Goal: Information Seeking & Learning: Learn about a topic

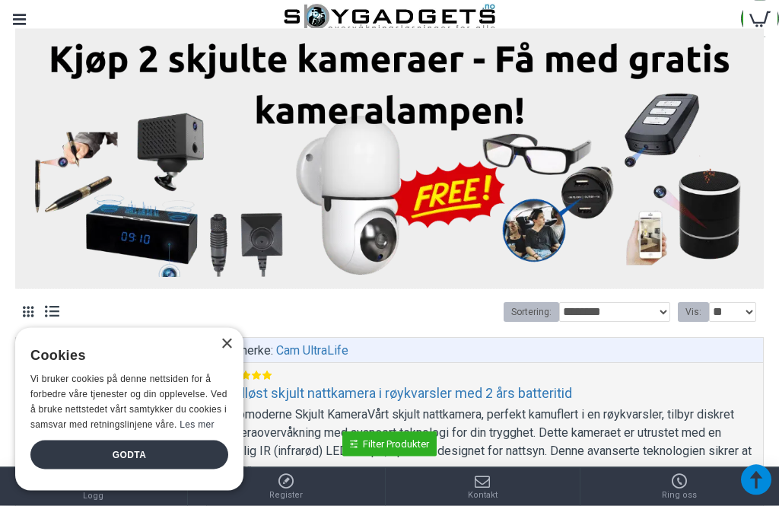
scroll to position [436, 0]
click at [115, 469] on div "Godta" at bounding box center [129, 454] width 198 height 29
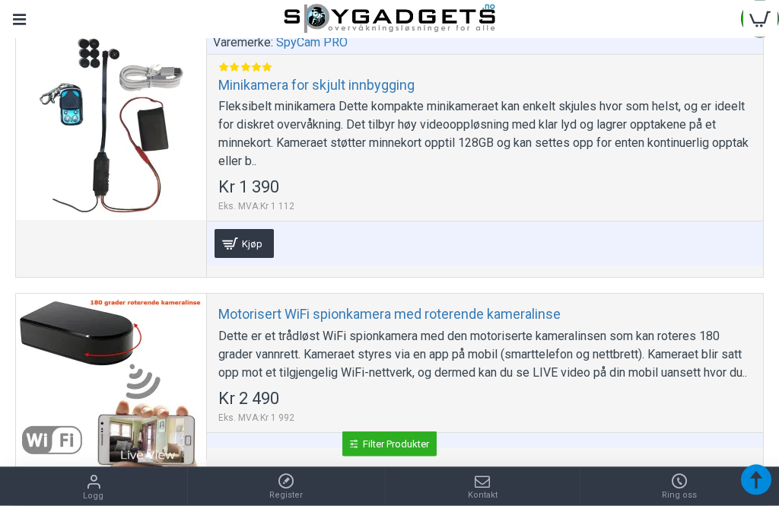
scroll to position [4317, 0]
click at [106, 103] on div at bounding box center [111, 125] width 190 height 190
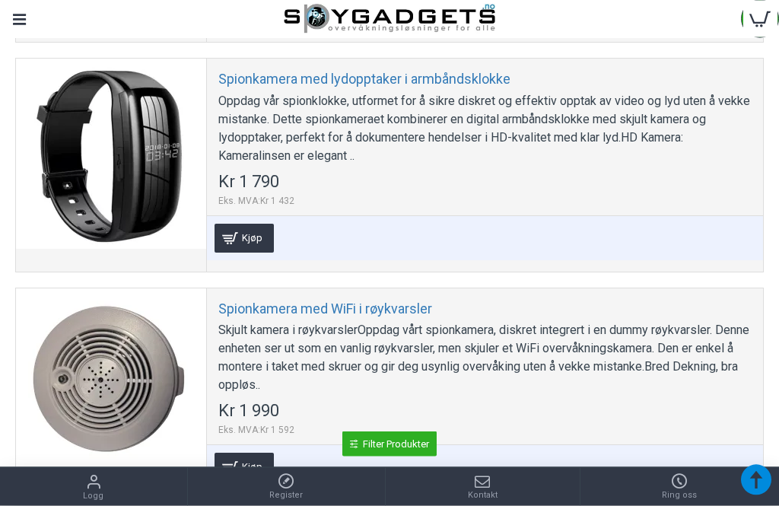
scroll to position [5893, 0]
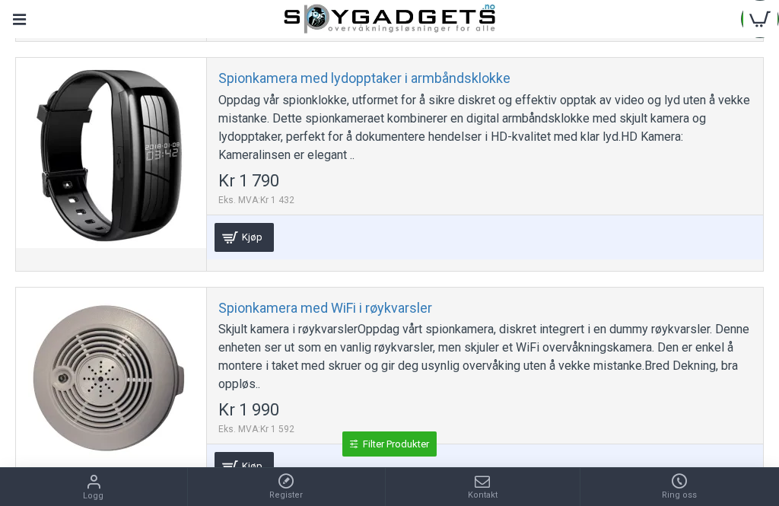
click at [127, 176] on div at bounding box center [111, 153] width 190 height 190
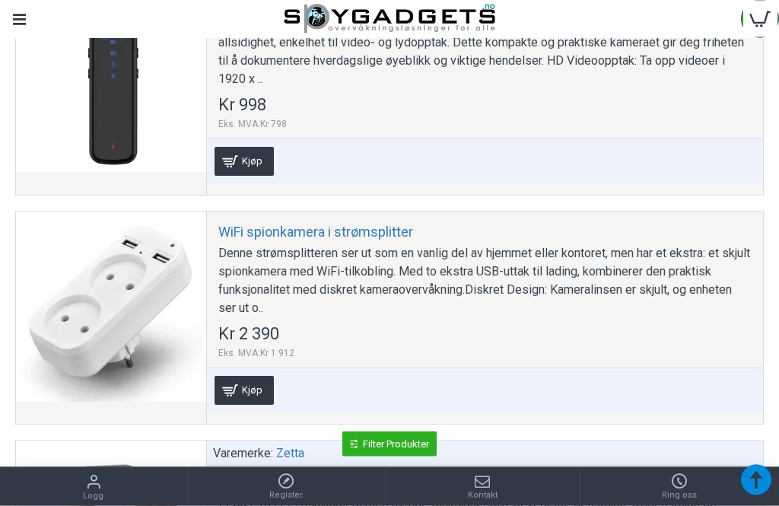
scroll to position [7315, 0]
click at [111, 335] on div at bounding box center [111, 306] width 190 height 190
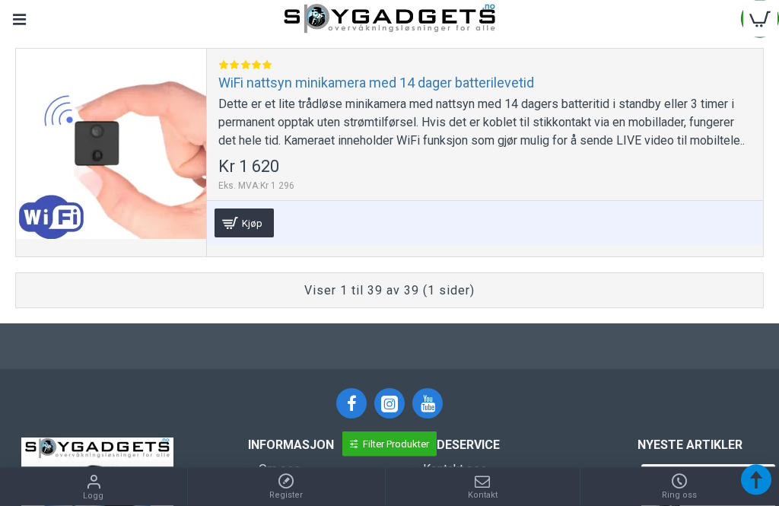
scroll to position [9741, 0]
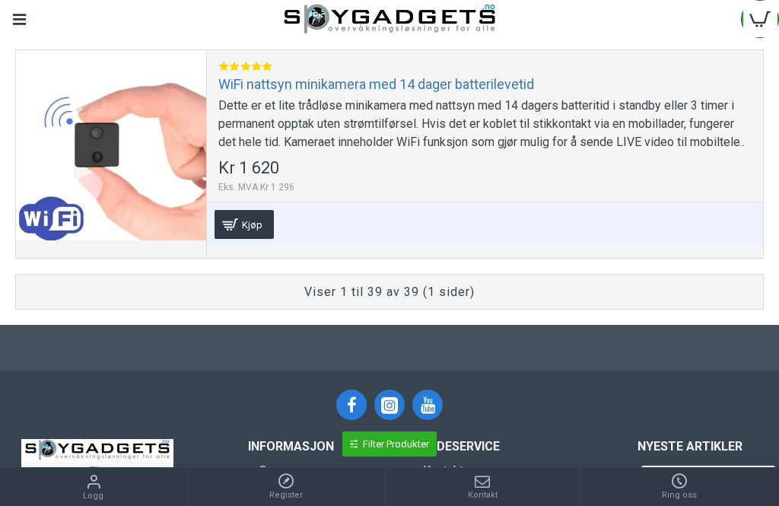
click at [443, 301] on div "Viser 1 til 39 av 39 (1 sider)" at bounding box center [389, 292] width 731 height 18
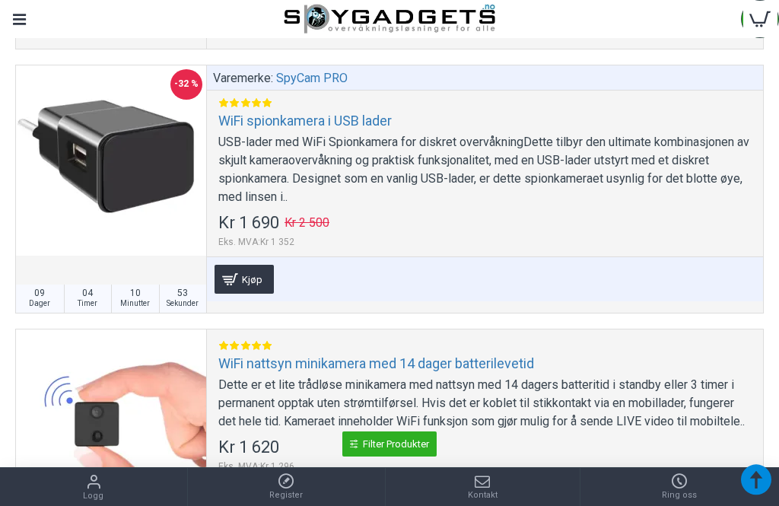
scroll to position [9461, 0]
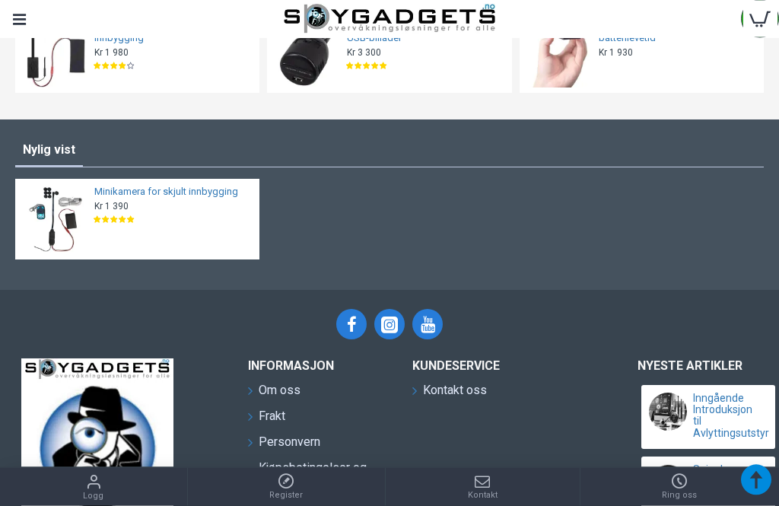
scroll to position [3314, 0]
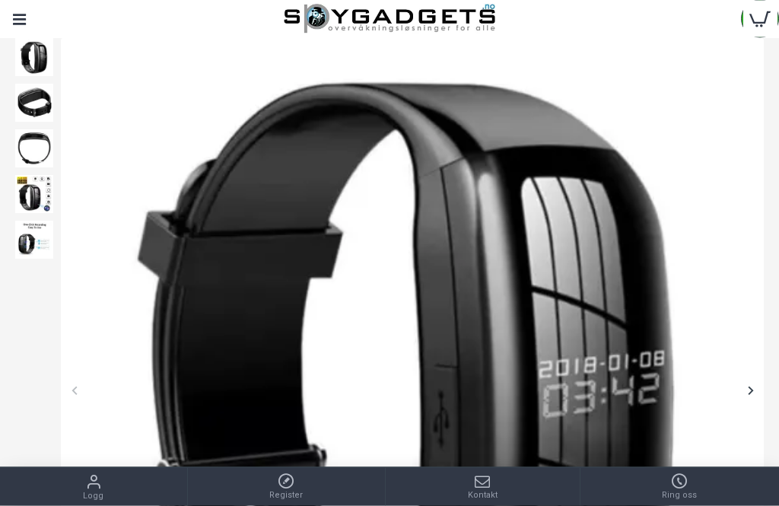
scroll to position [167, 0]
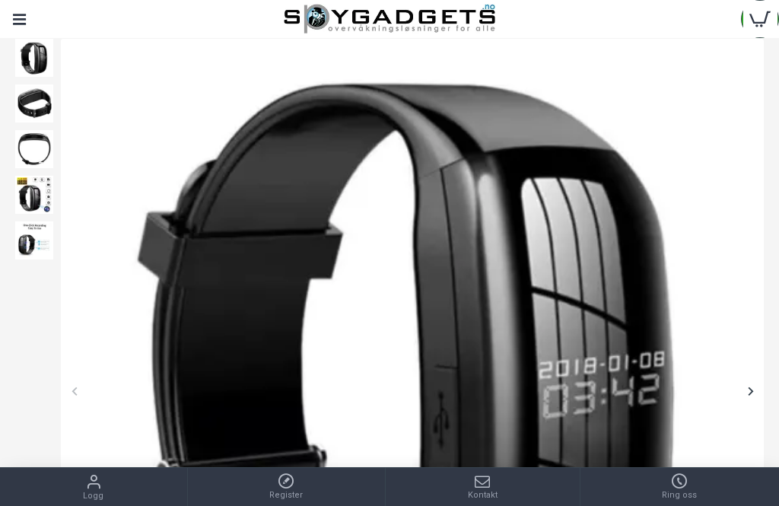
click at [38, 106] on img at bounding box center [34, 103] width 38 height 38
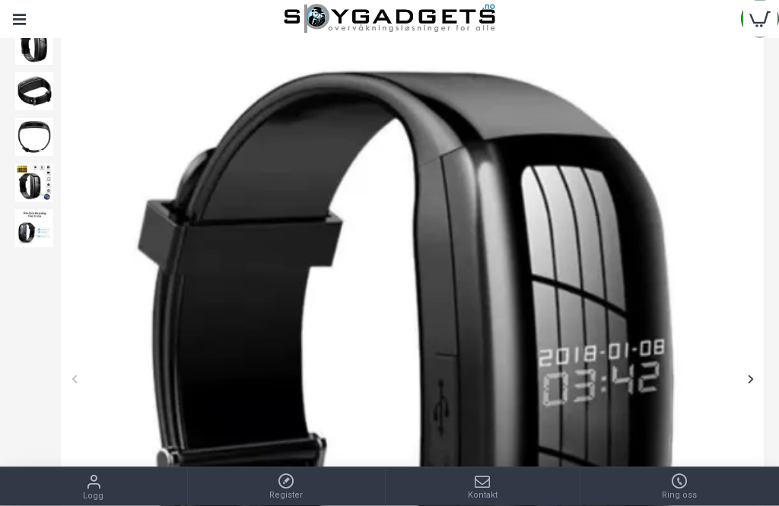
click at [37, 133] on img at bounding box center [34, 138] width 38 height 38
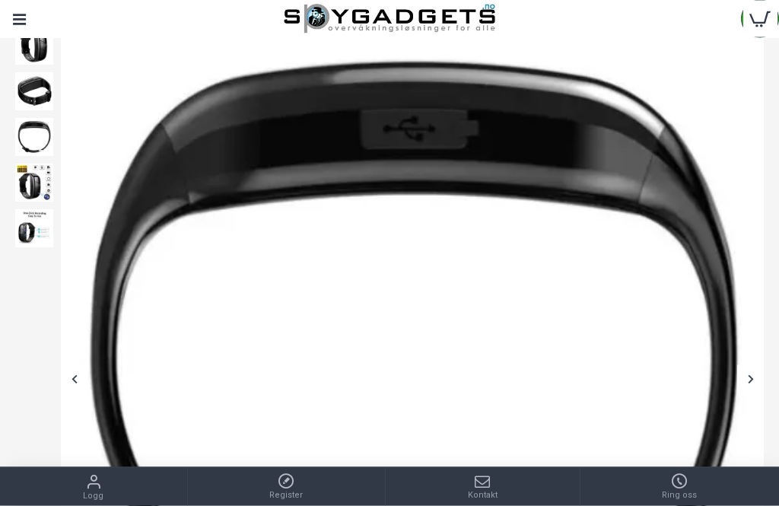
scroll to position [179, 0]
click at [28, 233] on img at bounding box center [34, 228] width 38 height 38
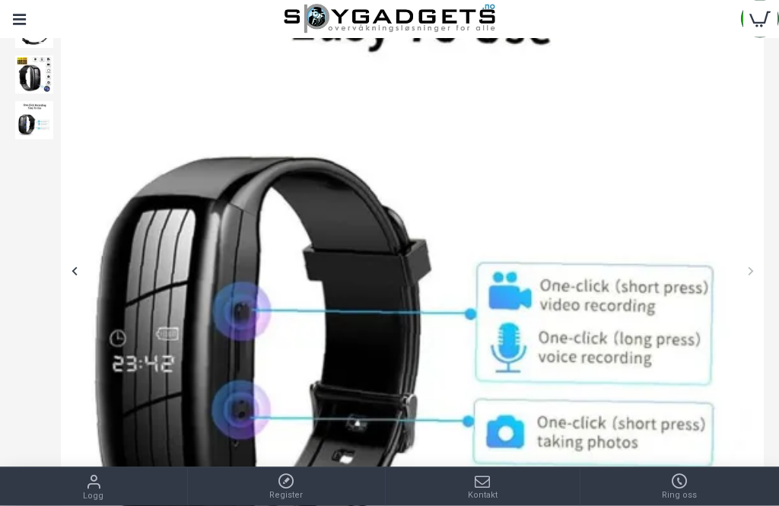
scroll to position [281, 0]
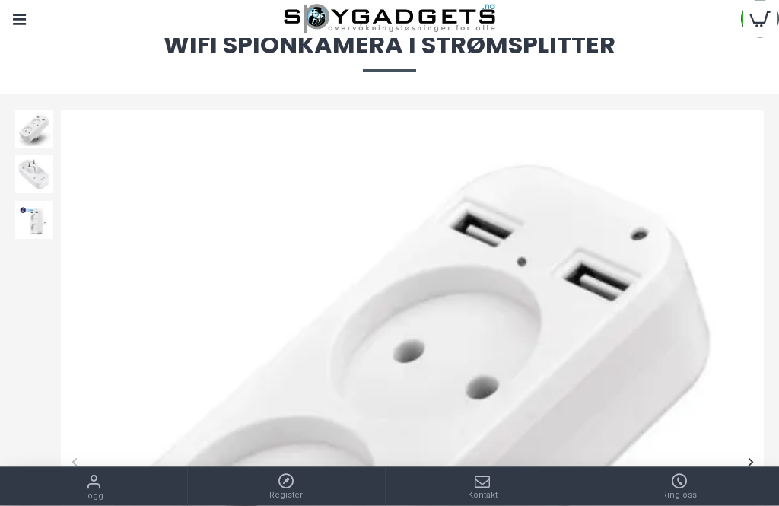
scroll to position [95, 0]
click at [33, 179] on img at bounding box center [34, 175] width 38 height 38
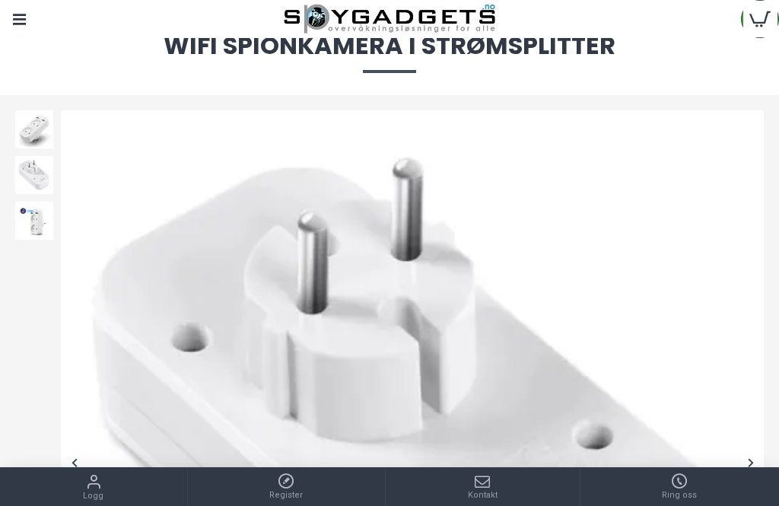
click at [33, 230] on img at bounding box center [34, 220] width 38 height 38
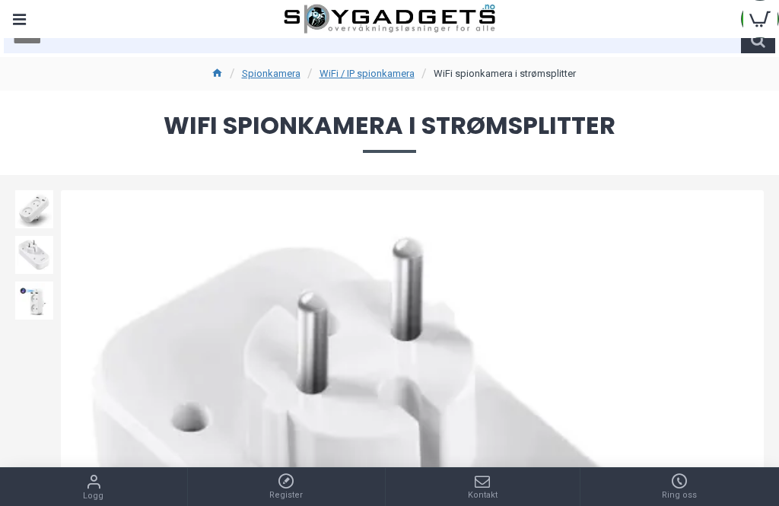
scroll to position [2, 0]
